Goal: Task Accomplishment & Management: Manage account settings

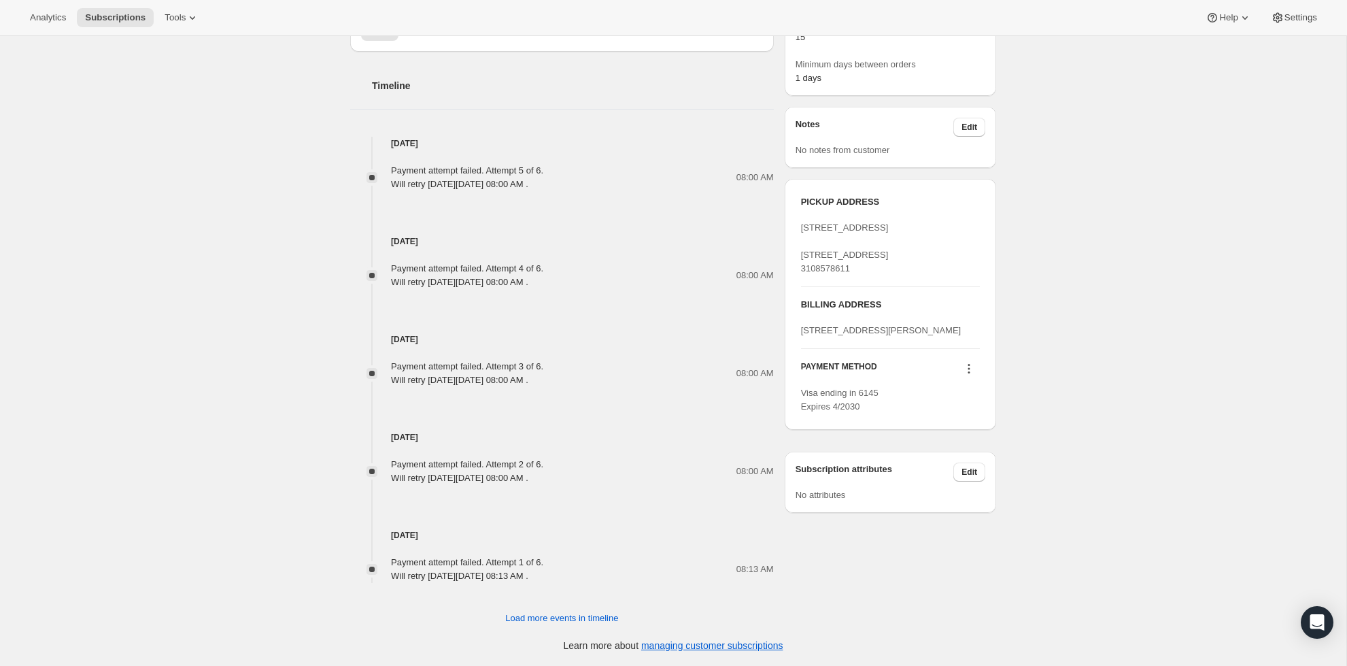
scroll to position [607, 0]
click at [964, 375] on icon at bounding box center [969, 369] width 14 height 14
click at [1027, 399] on div "Subscription #18704793856. This page is ready Subscription #18704793856 Success…" at bounding box center [673, 47] width 1347 height 1237
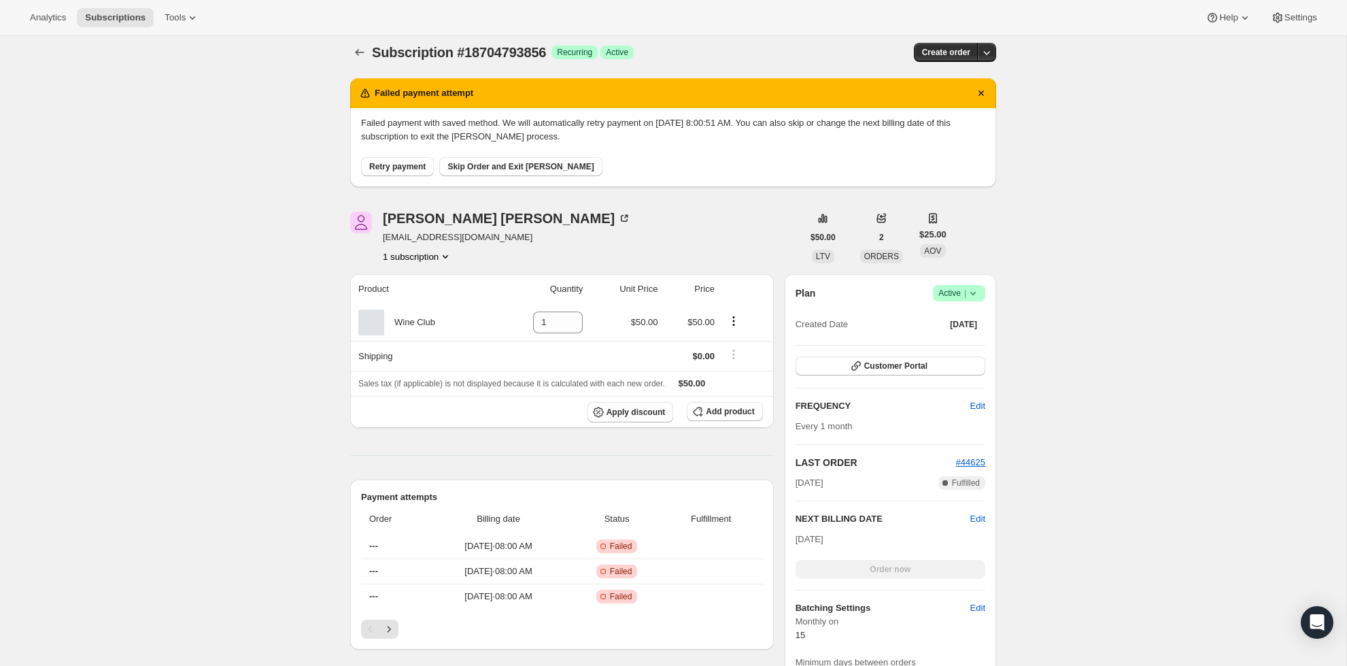
scroll to position [10, 0]
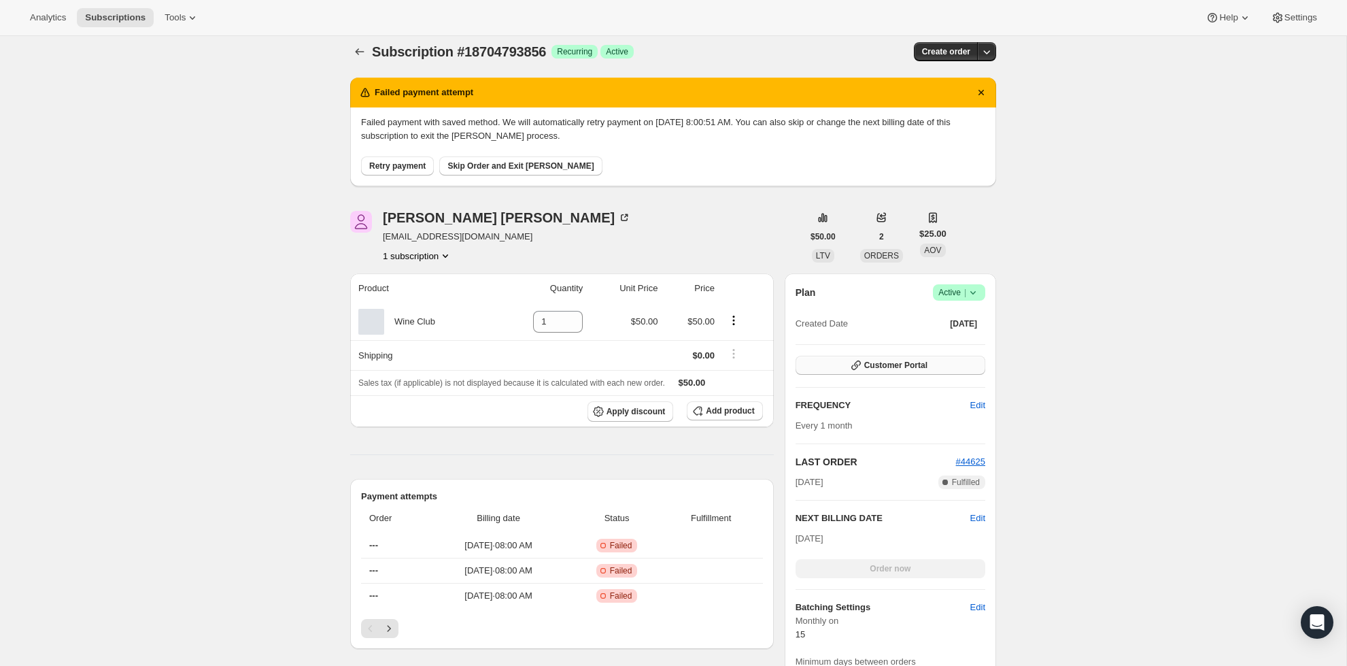
click at [925, 364] on span "Customer Portal" at bounding box center [895, 365] width 63 height 11
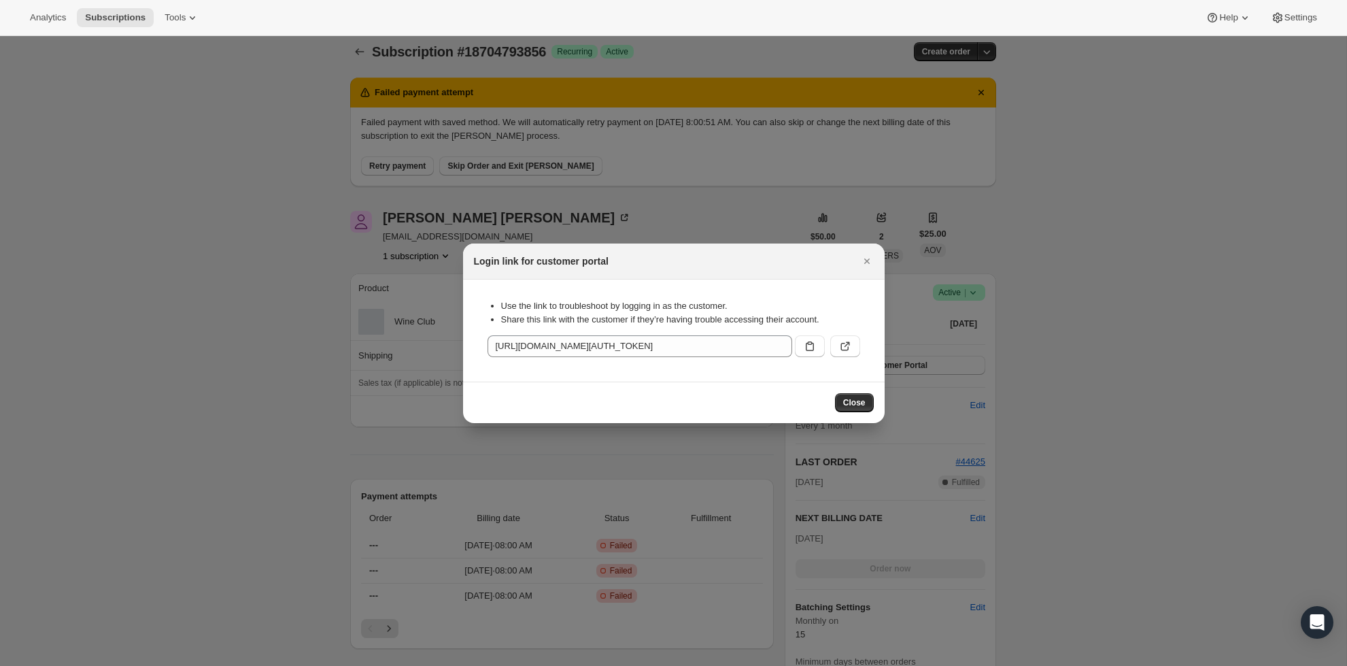
click at [856, 274] on div "Login link for customer portal" at bounding box center [674, 261] width 422 height 36
click at [866, 261] on icon "Close" at bounding box center [866, 260] width 5 height 5
